Goal: Transaction & Acquisition: Register for event/course

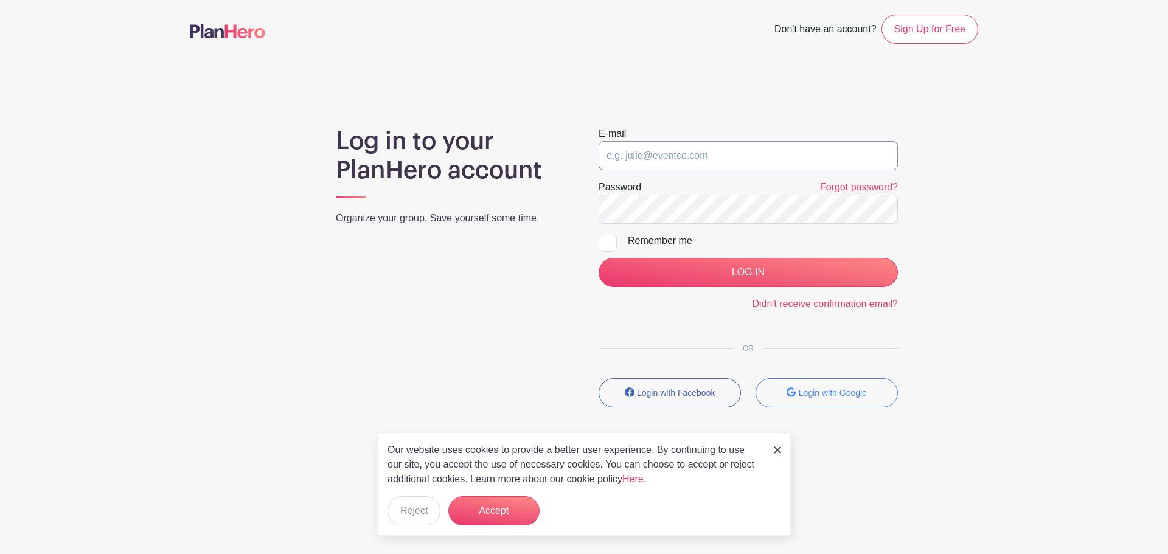
click at [657, 154] on input "email" at bounding box center [748, 155] width 299 height 29
type input "[EMAIL_ADDRESS][DOMAIN_NAME]"
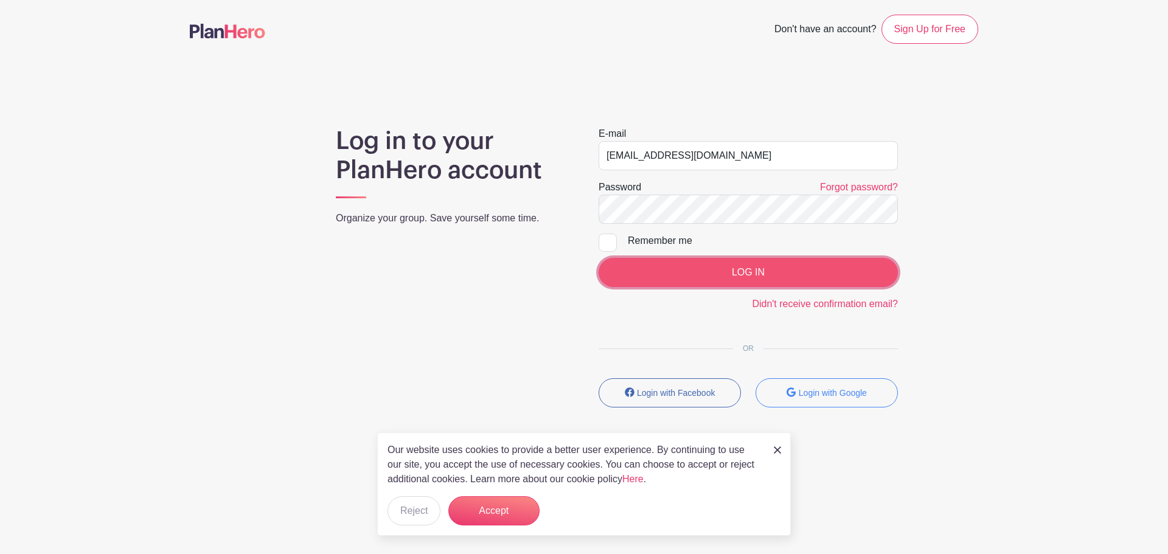
click at [768, 273] on input "LOG IN" at bounding box center [748, 272] width 299 height 29
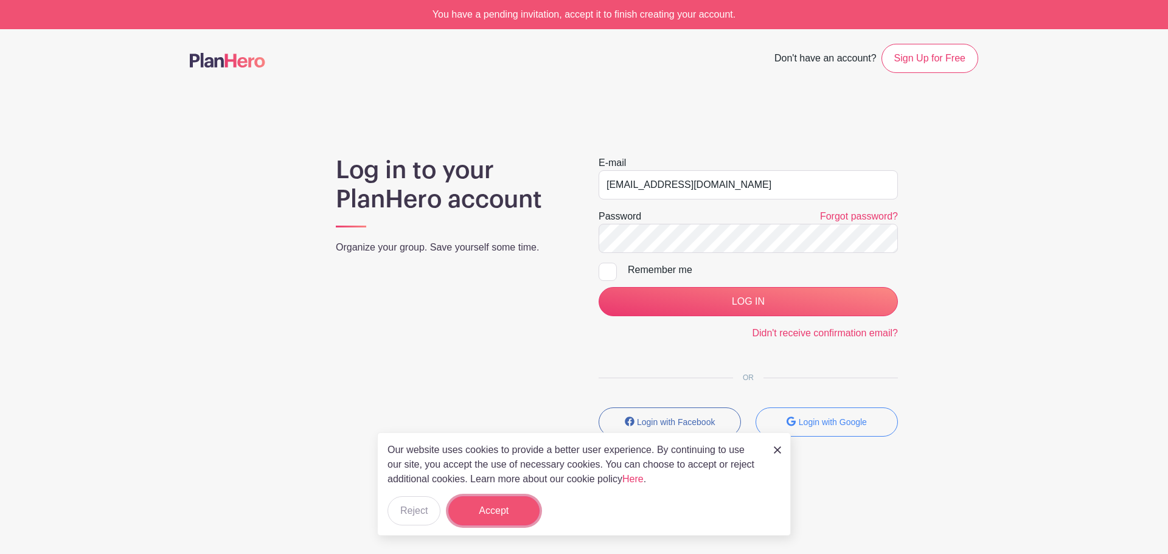
click at [500, 522] on button "Accept" at bounding box center [493, 510] width 91 height 29
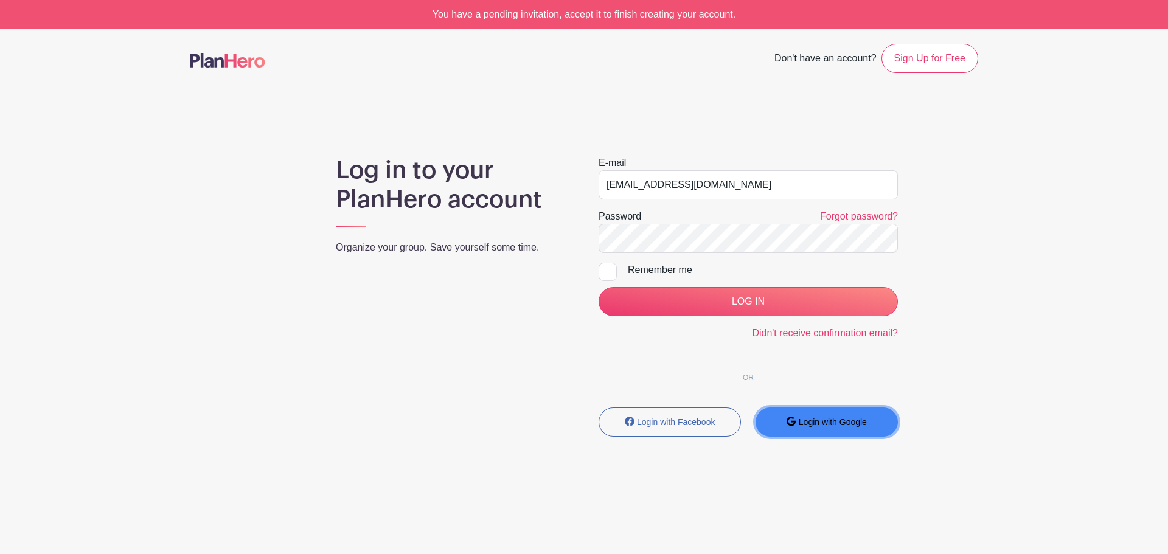
click at [836, 425] on small "Login with Google" at bounding box center [833, 422] width 68 height 10
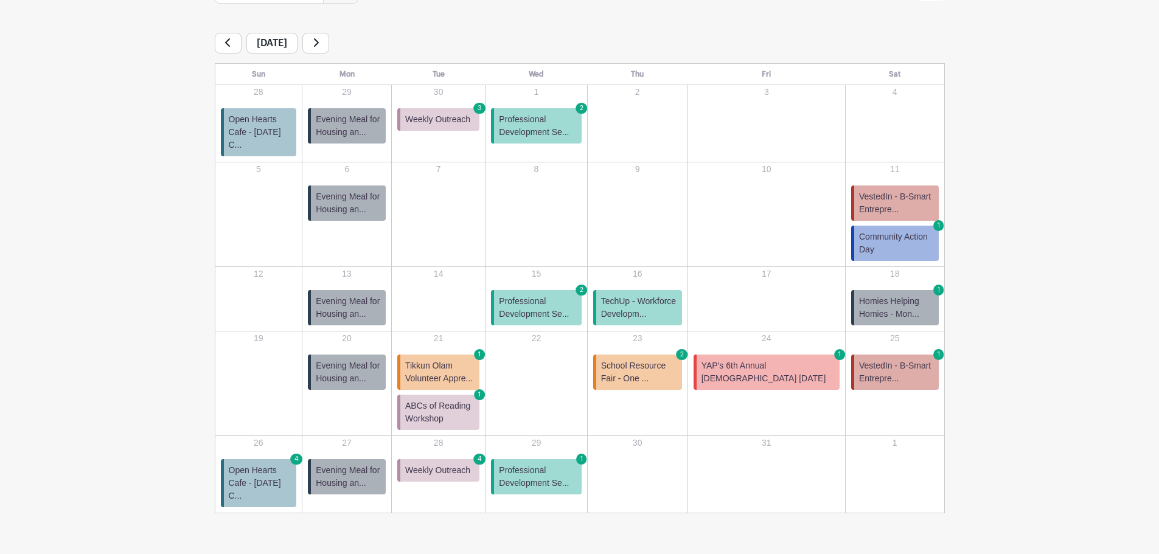
scroll to position [211, 0]
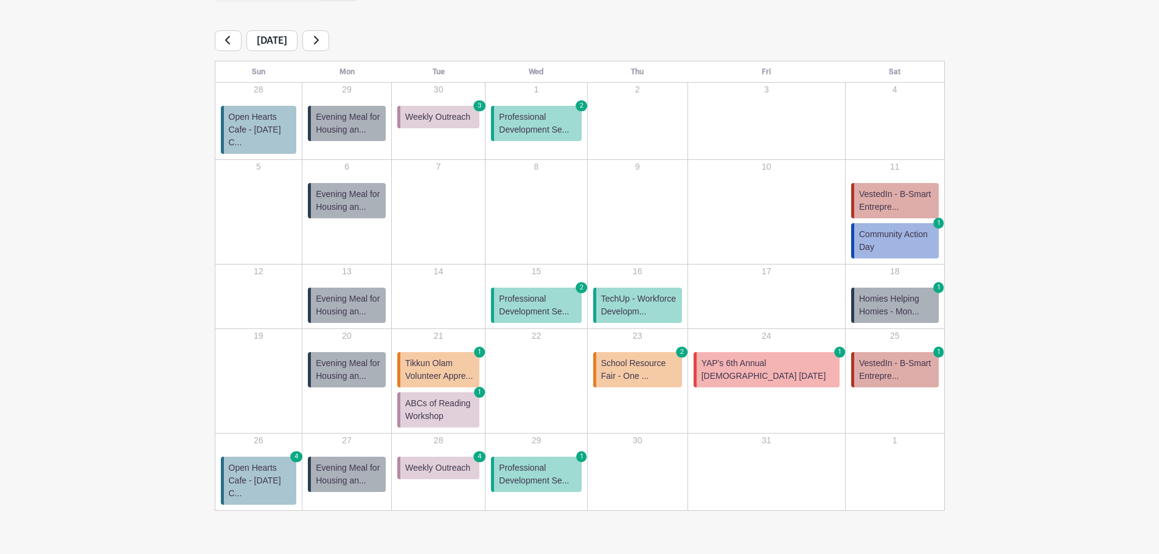
click at [563, 293] on span "Professional Development Se..." at bounding box center [537, 306] width 77 height 26
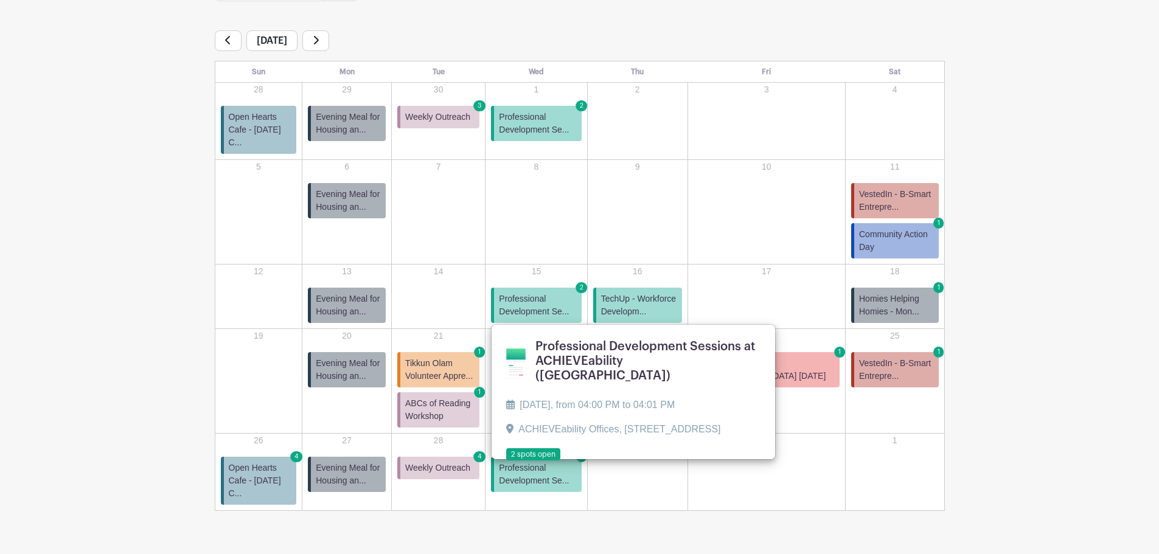
click at [570, 293] on span "Professional Development Se..." at bounding box center [537, 306] width 77 height 26
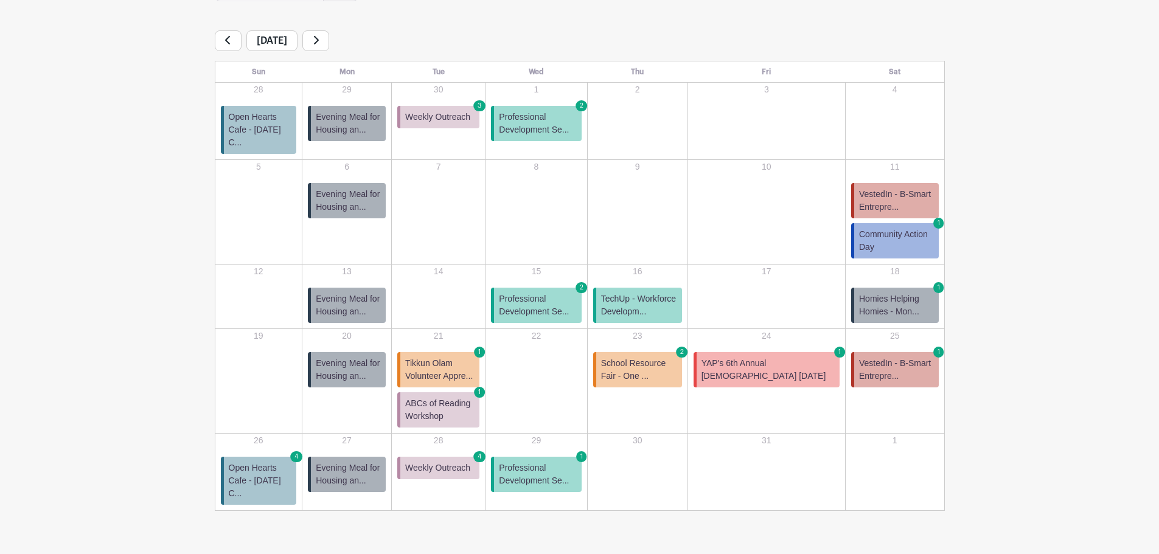
click at [588, 282] on span "2" at bounding box center [582, 287] width 12 height 11
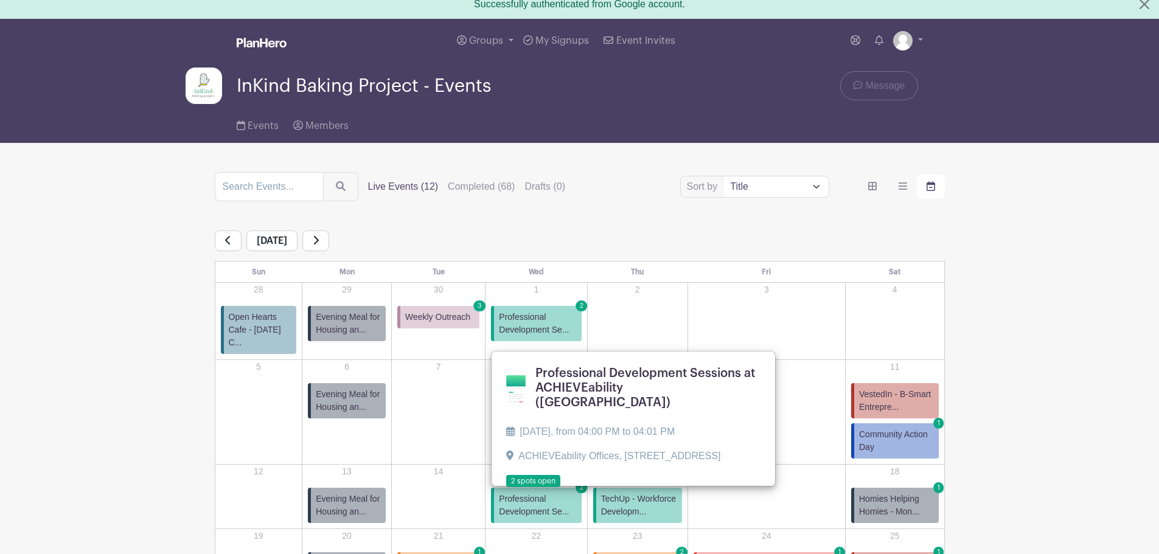
scroll to position [10, 0]
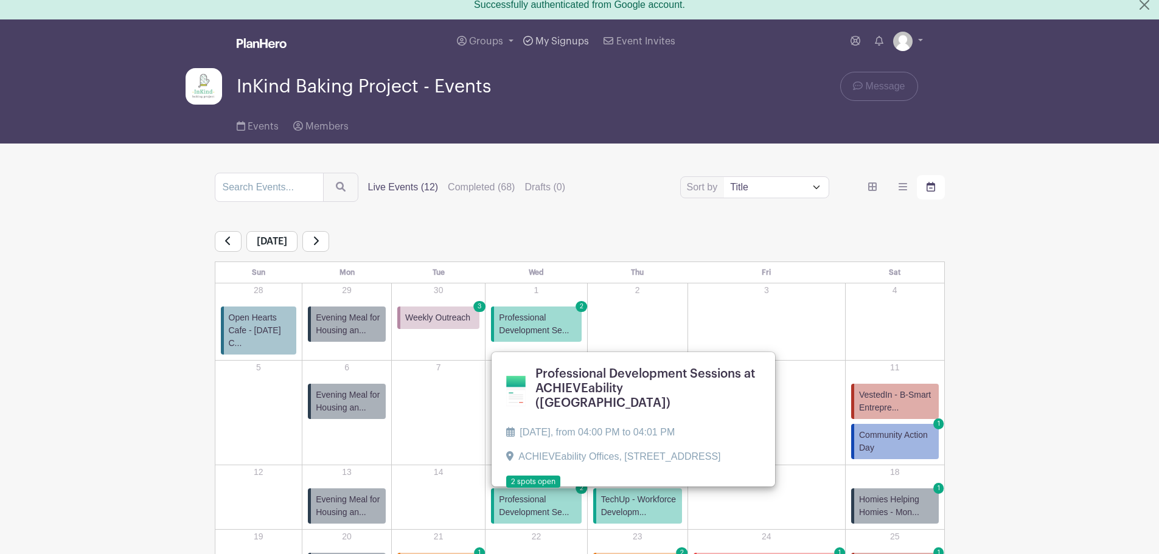
click at [560, 38] on span "My Signups" at bounding box center [562, 42] width 54 height 10
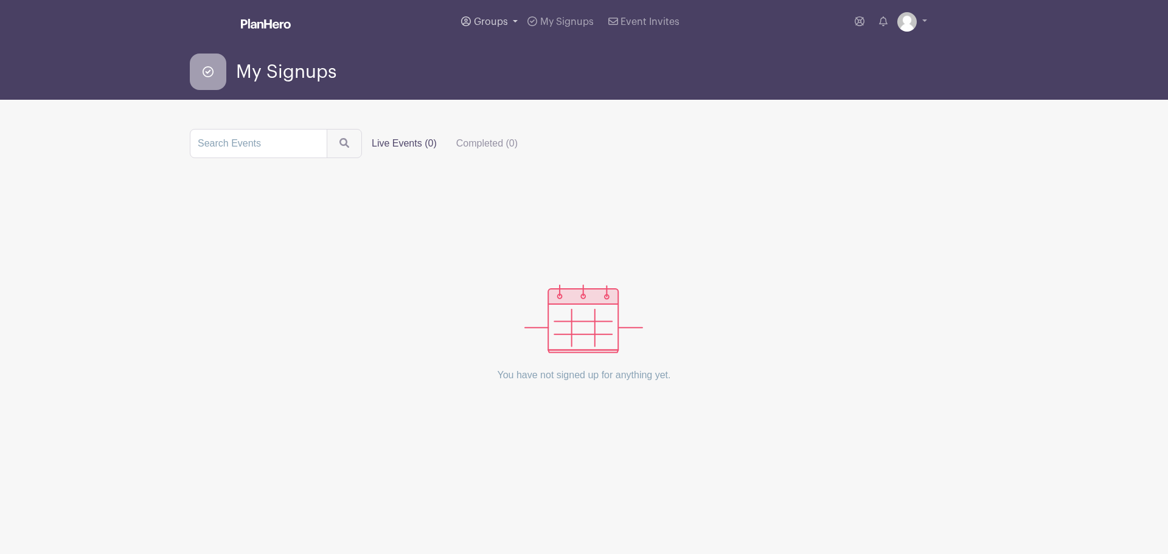
click at [486, 21] on span "Groups" at bounding box center [491, 22] width 34 height 10
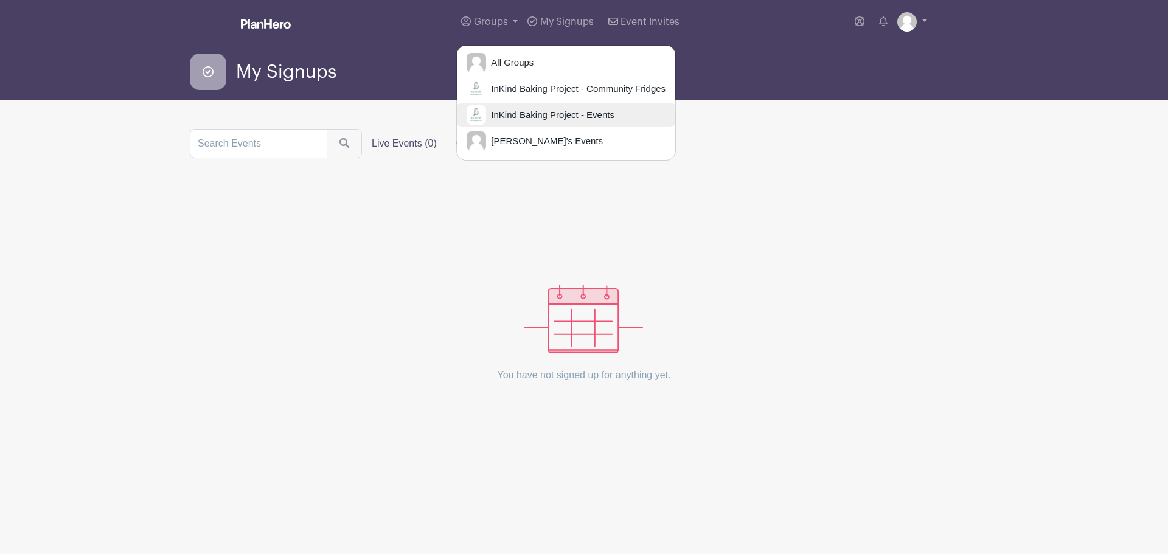
click at [514, 114] on span "InKind Baking Project - Events" at bounding box center [550, 115] width 128 height 14
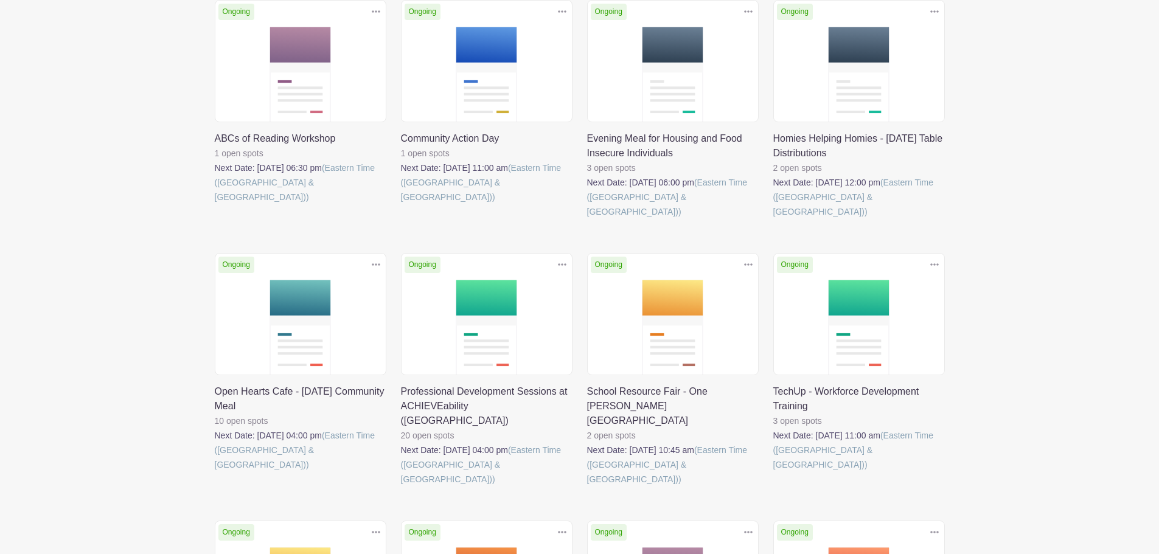
scroll to position [213, 0]
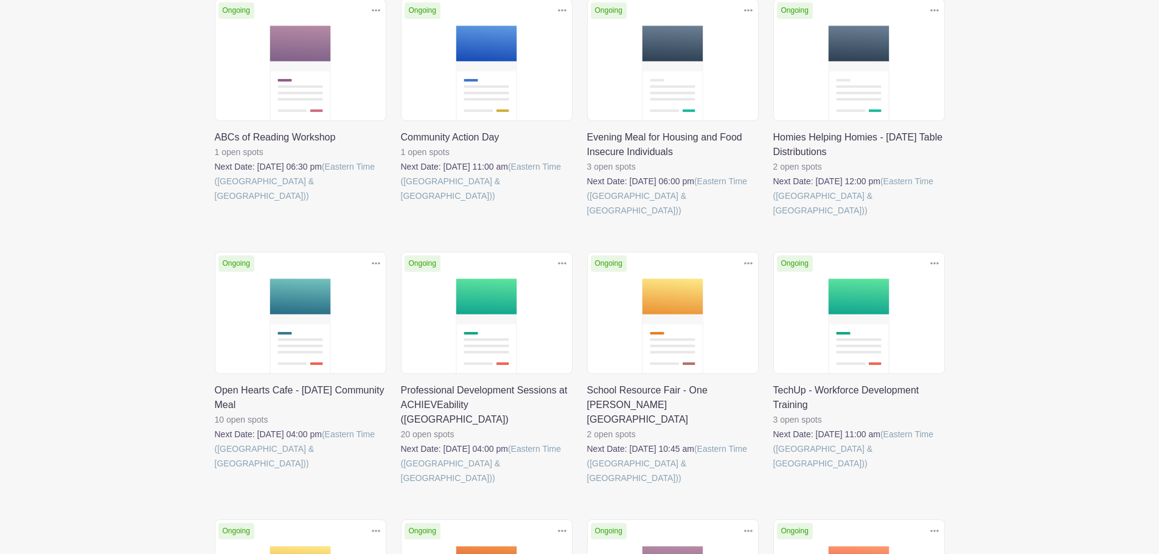
click at [401, 486] on link at bounding box center [401, 486] width 0 height 0
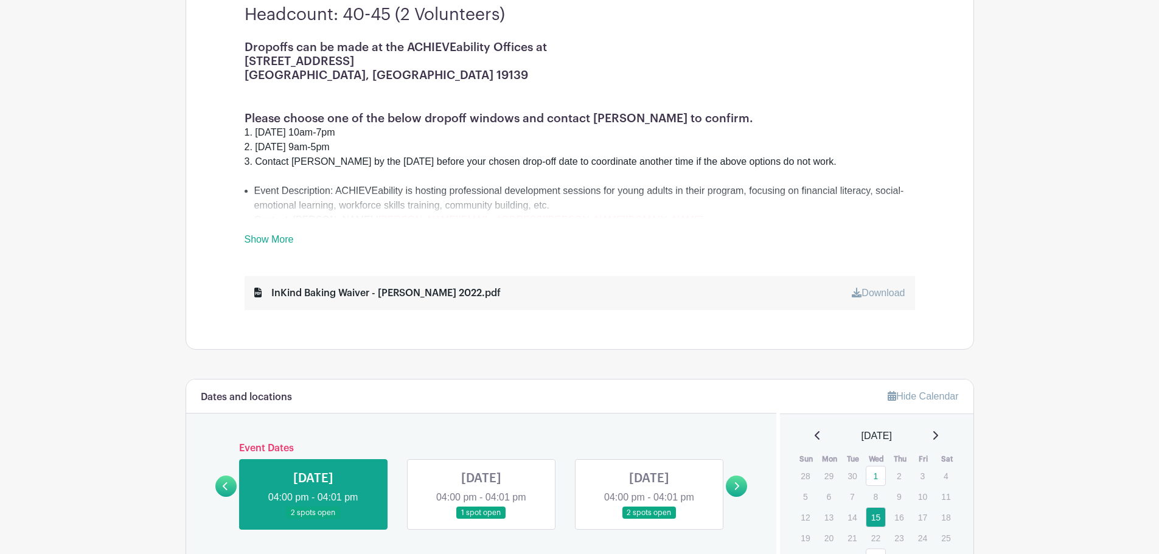
scroll to position [400, 0]
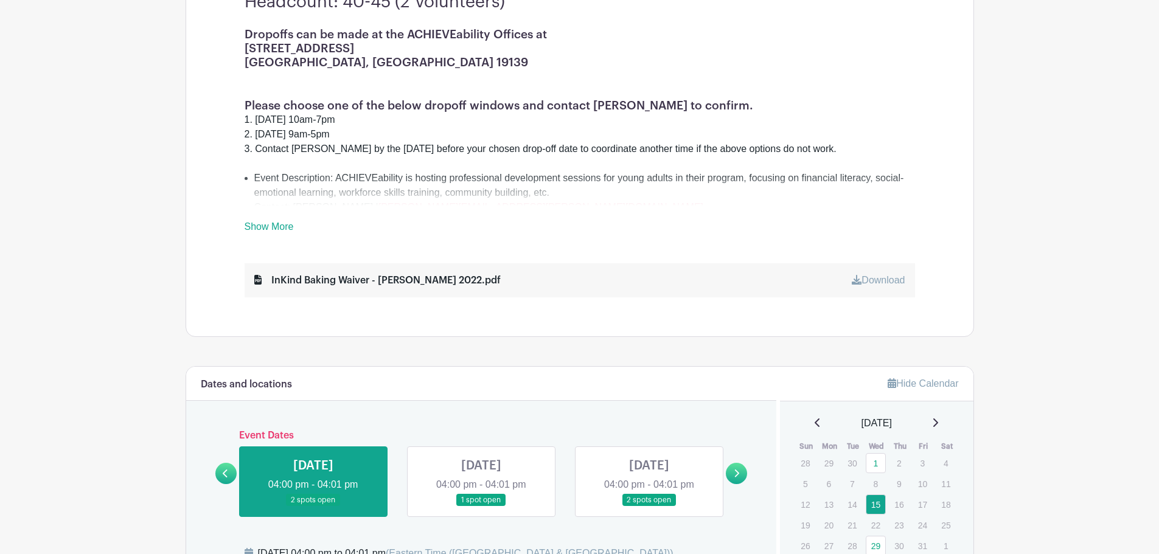
click at [259, 226] on link "Show More" at bounding box center [269, 228] width 49 height 15
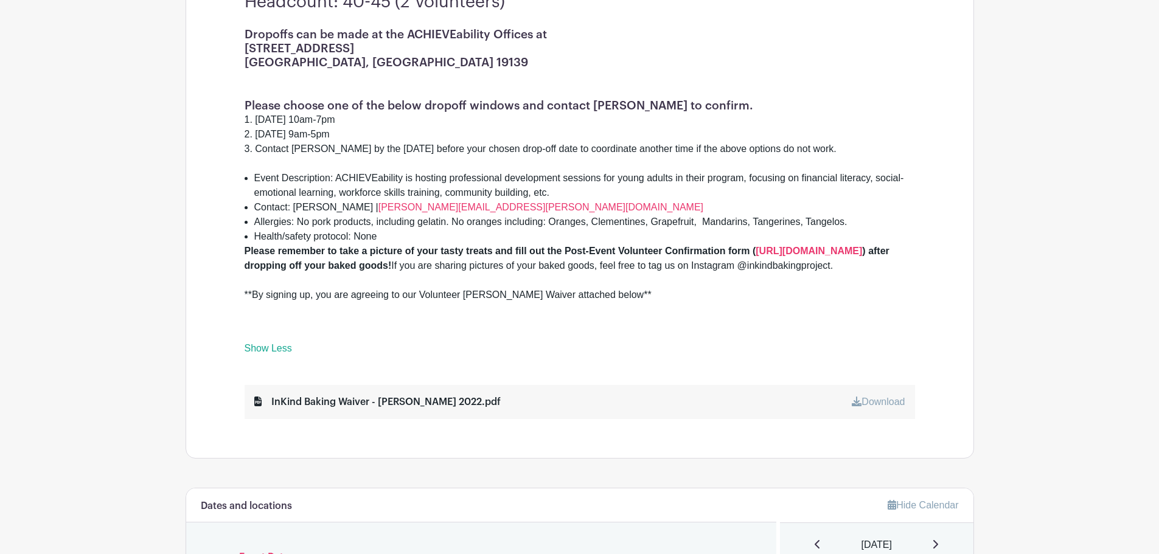
click at [856, 406] on icon at bounding box center [857, 402] width 10 height 10
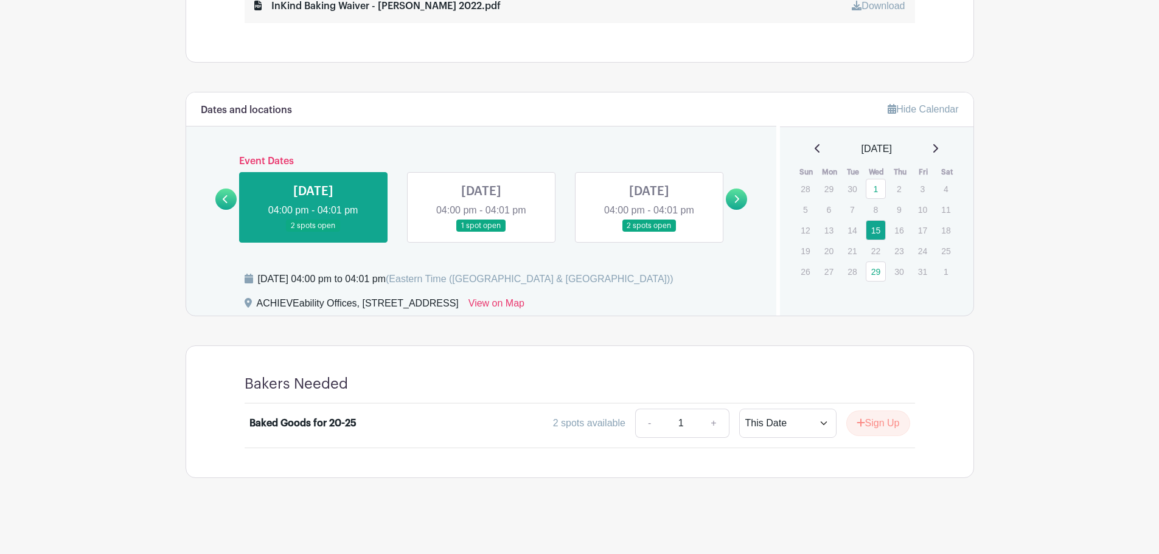
scroll to position [810, 0]
click at [871, 425] on button "Sign Up" at bounding box center [878, 424] width 64 height 26
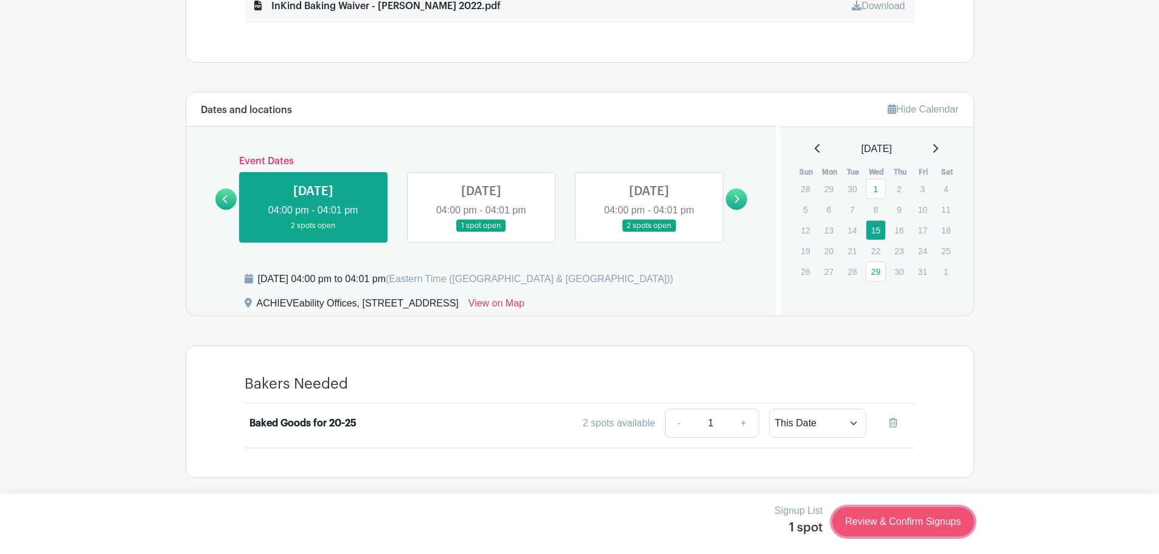
click at [919, 523] on link "Review & Confirm Signups" at bounding box center [902, 521] width 141 height 29
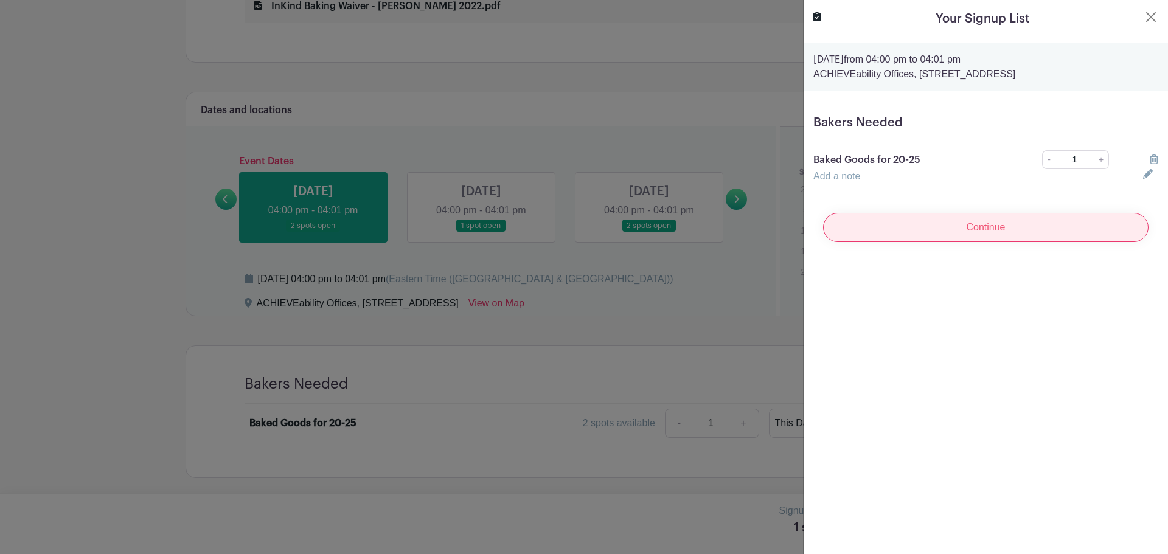
click at [970, 242] on input "Continue" at bounding box center [986, 227] width 326 height 29
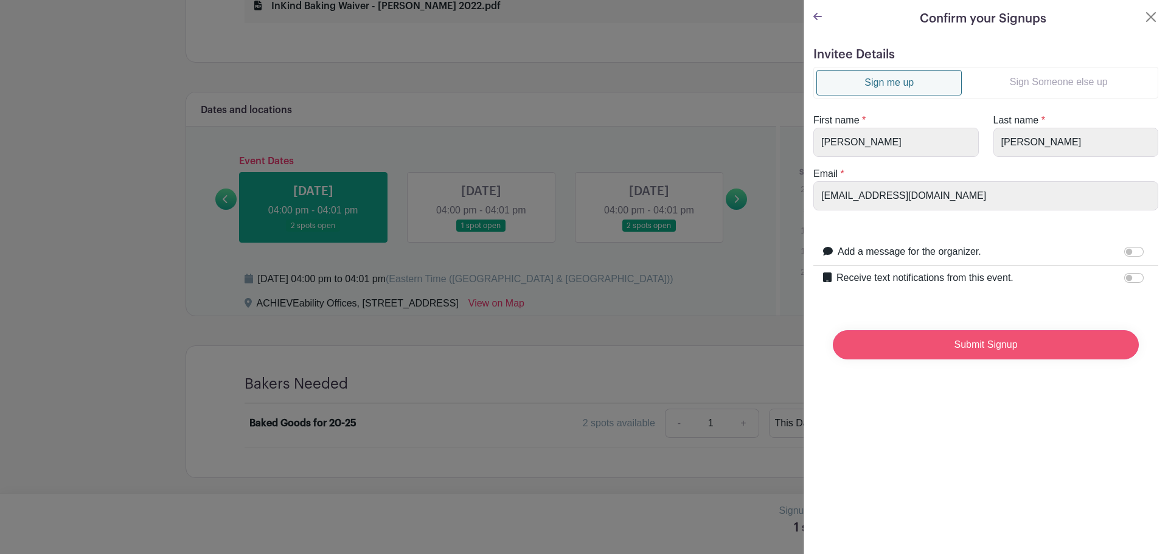
click at [963, 349] on input "Submit Signup" at bounding box center [986, 344] width 306 height 29
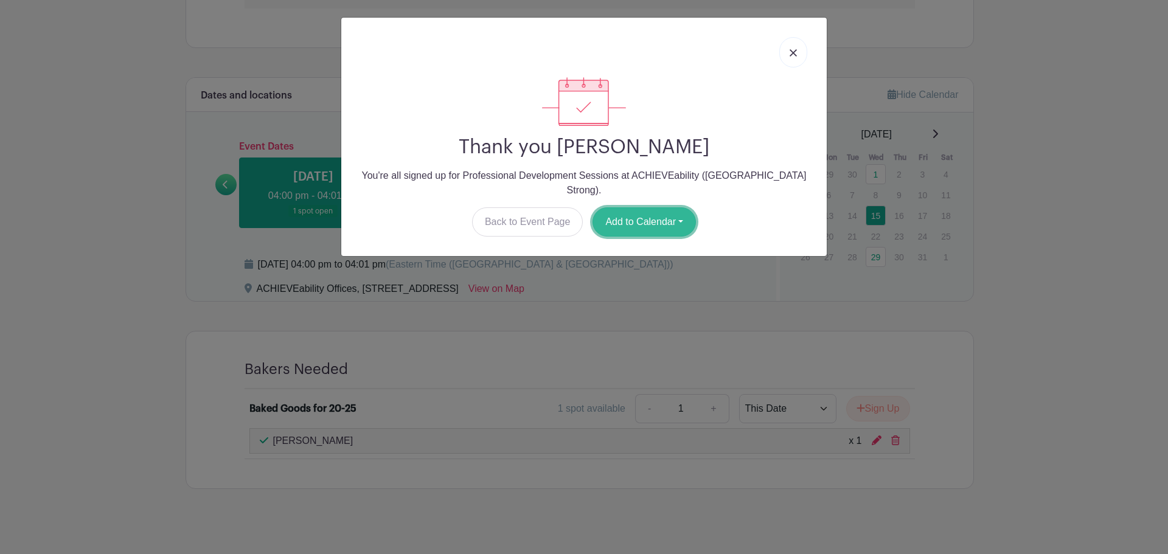
click at [661, 207] on button "Add to Calendar" at bounding box center [644, 221] width 103 height 29
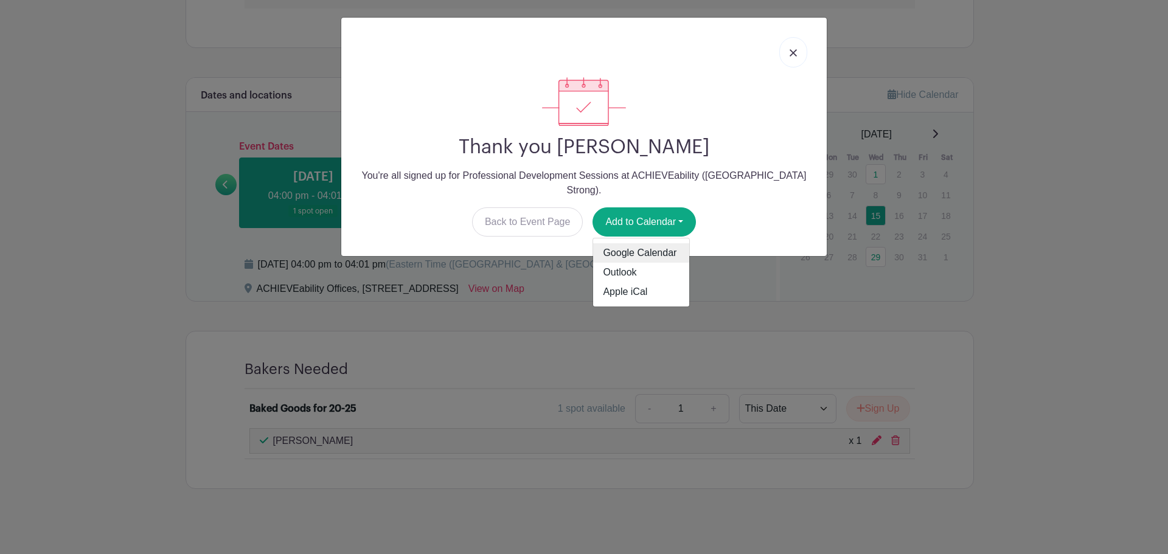
click at [658, 243] on link "Google Calendar" at bounding box center [641, 252] width 96 height 19
click at [795, 51] on img at bounding box center [793, 52] width 7 height 7
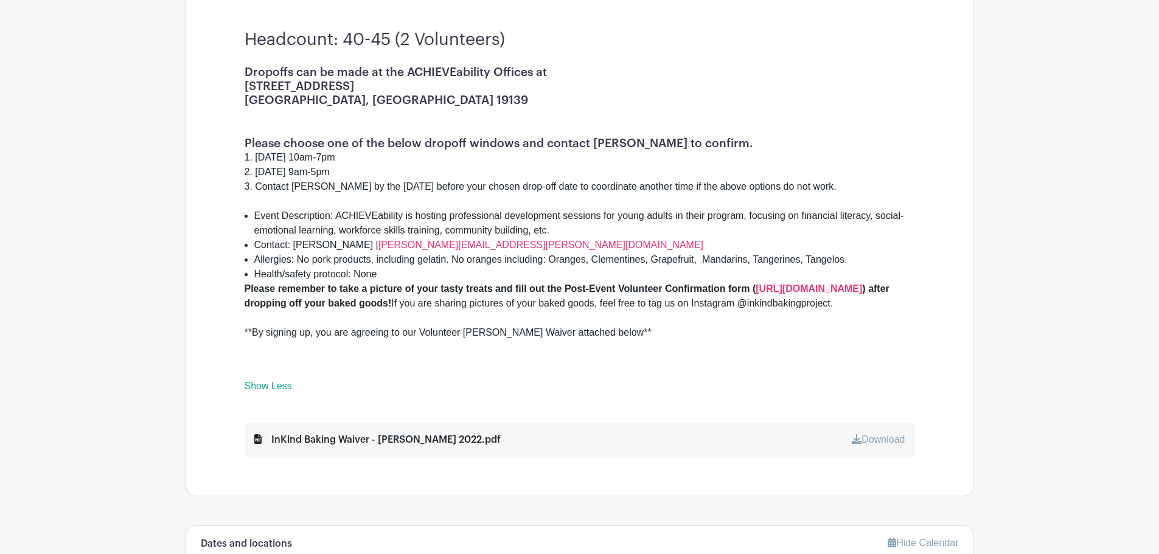
scroll to position [361, 0]
